Goal: Find specific page/section: Find specific page/section

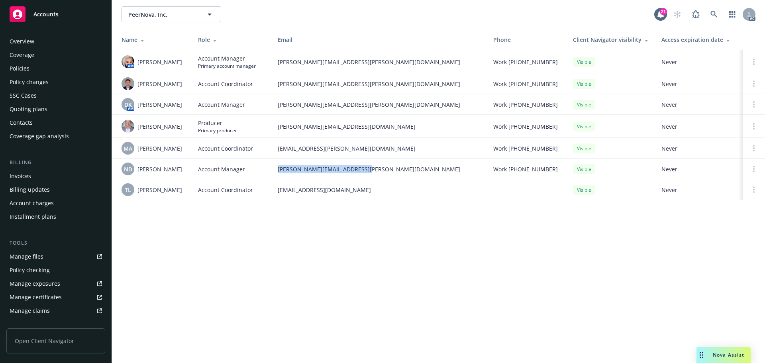
scroll to position [156, 0]
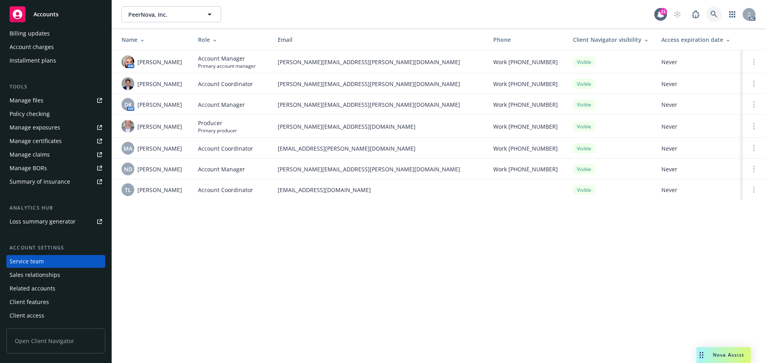
click at [712, 14] on icon at bounding box center [714, 14] width 7 height 7
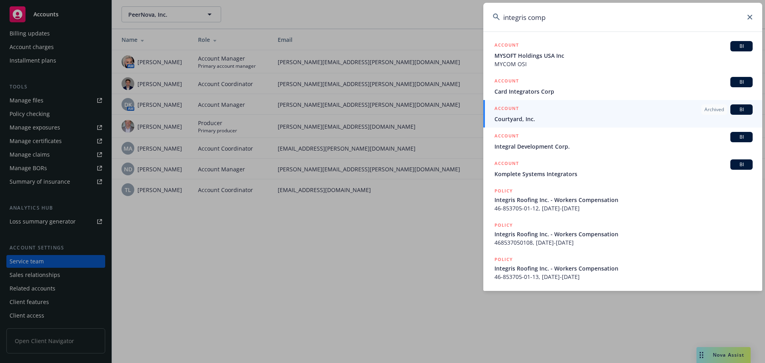
type input "integris comp"
